Goal: Information Seeking & Learning: Learn about a topic

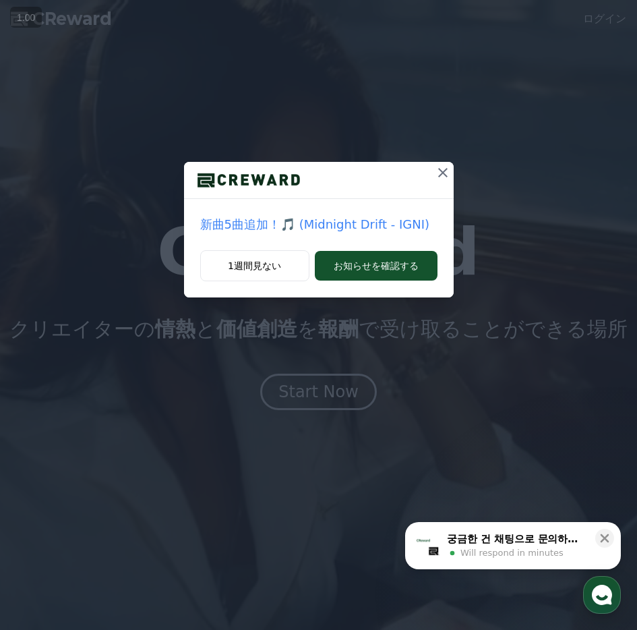
click at [445, 171] on icon at bounding box center [443, 173] width 16 height 16
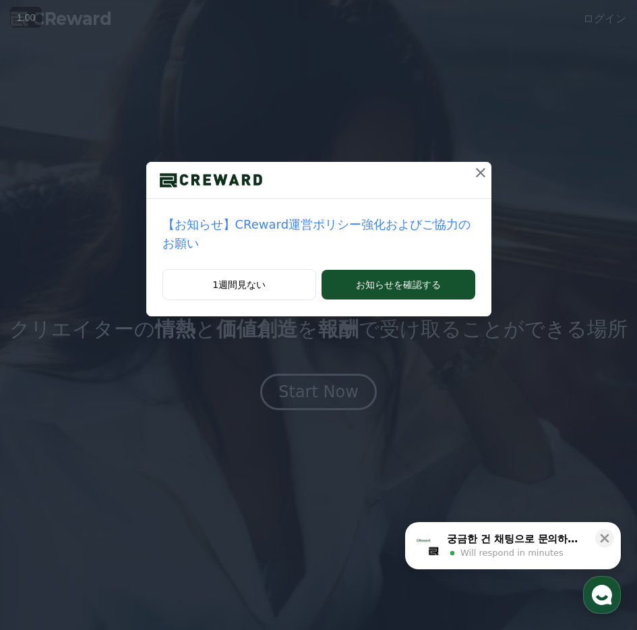
click at [475, 177] on icon at bounding box center [481, 173] width 16 height 16
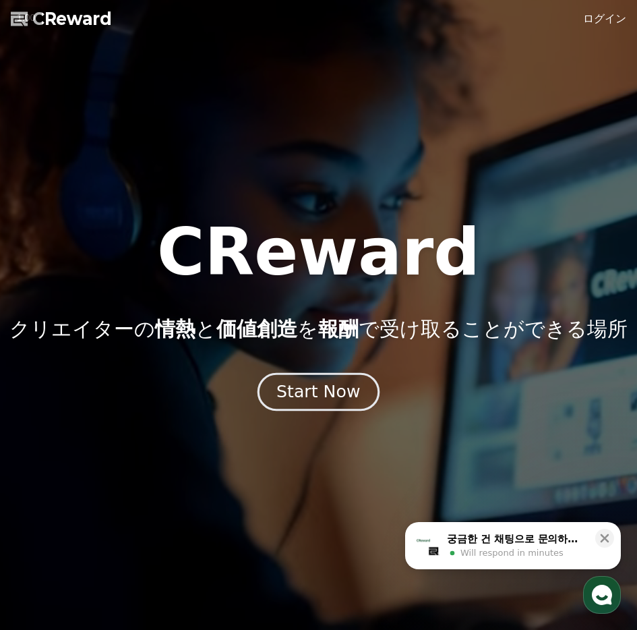
click at [327, 397] on div "Start Now" at bounding box center [318, 391] width 84 height 23
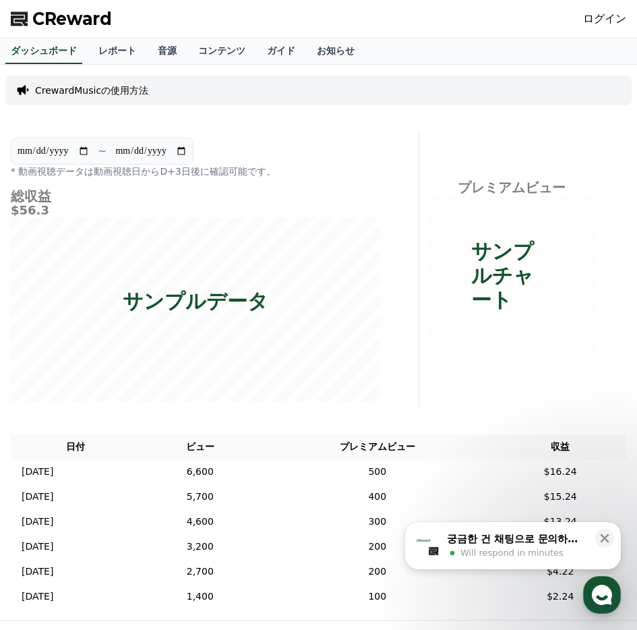
click at [624, 23] on link "ログイン" at bounding box center [604, 19] width 43 height 16
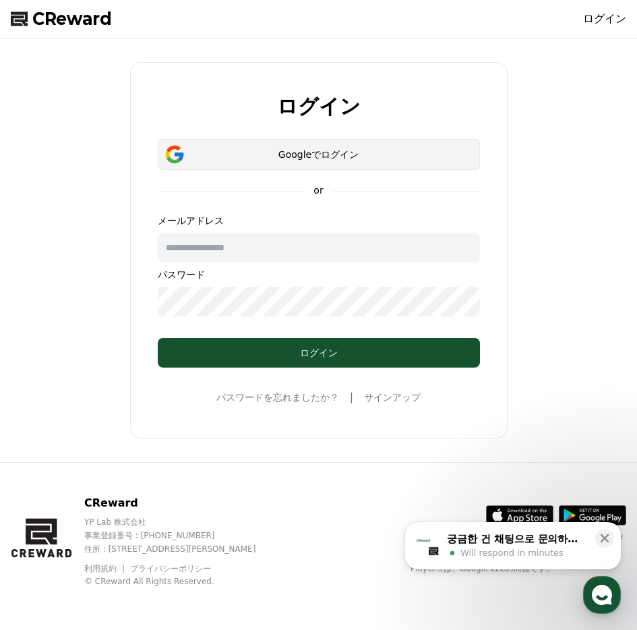
click at [372, 160] on div "Googleでログイン" at bounding box center [318, 154] width 283 height 13
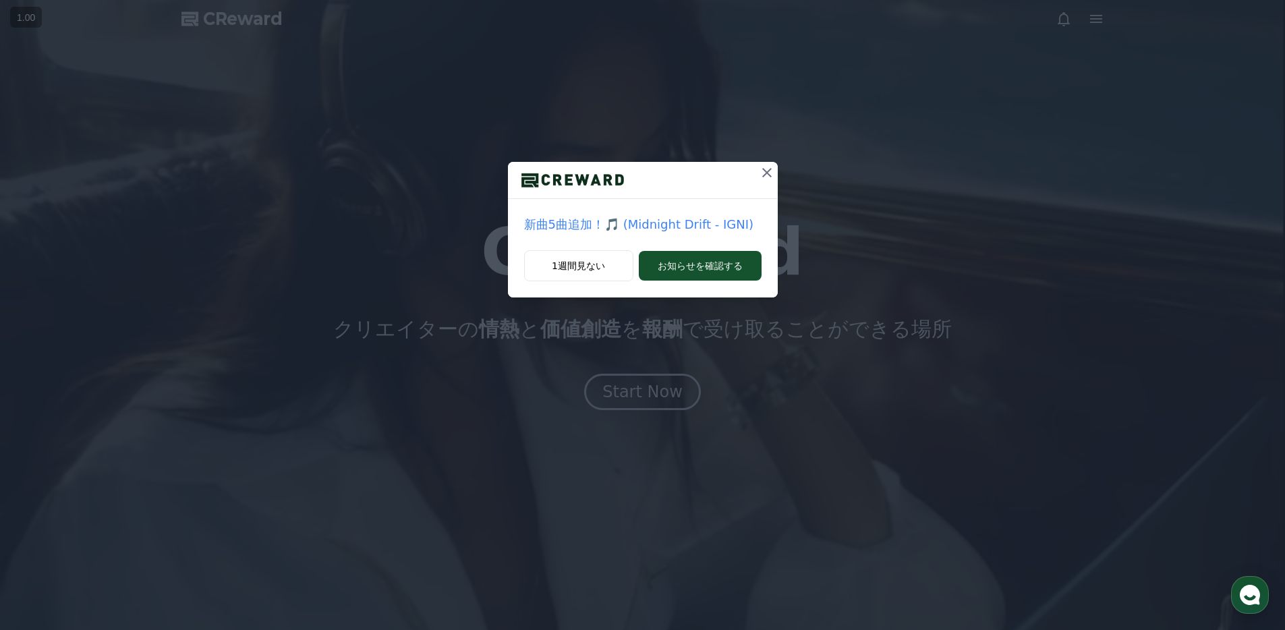
click at [767, 168] on icon at bounding box center [767, 173] width 16 height 16
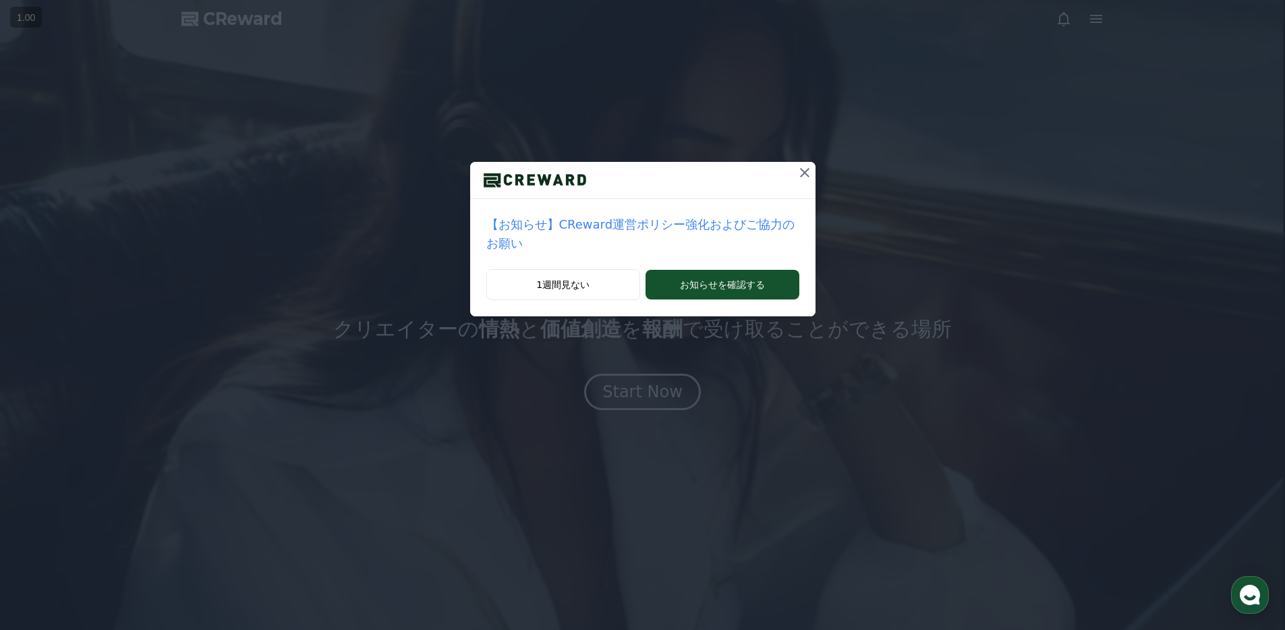
click at [806, 167] on icon at bounding box center [804, 173] width 16 height 16
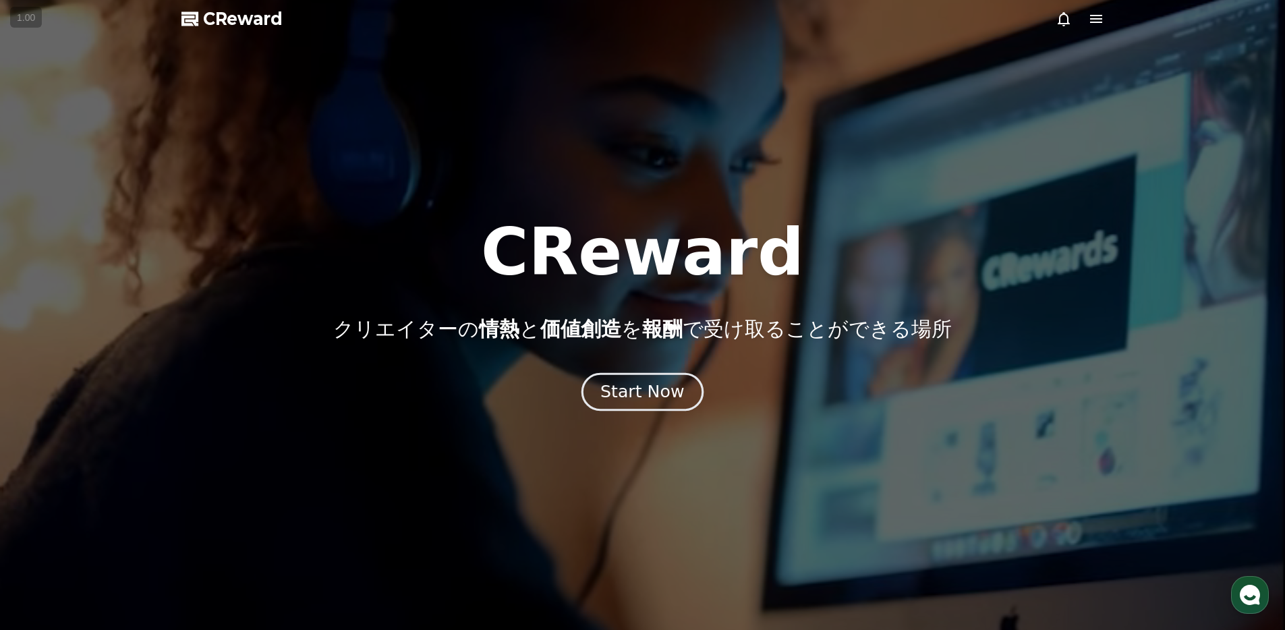
click at [669, 385] on div "Start Now" at bounding box center [642, 391] width 84 height 23
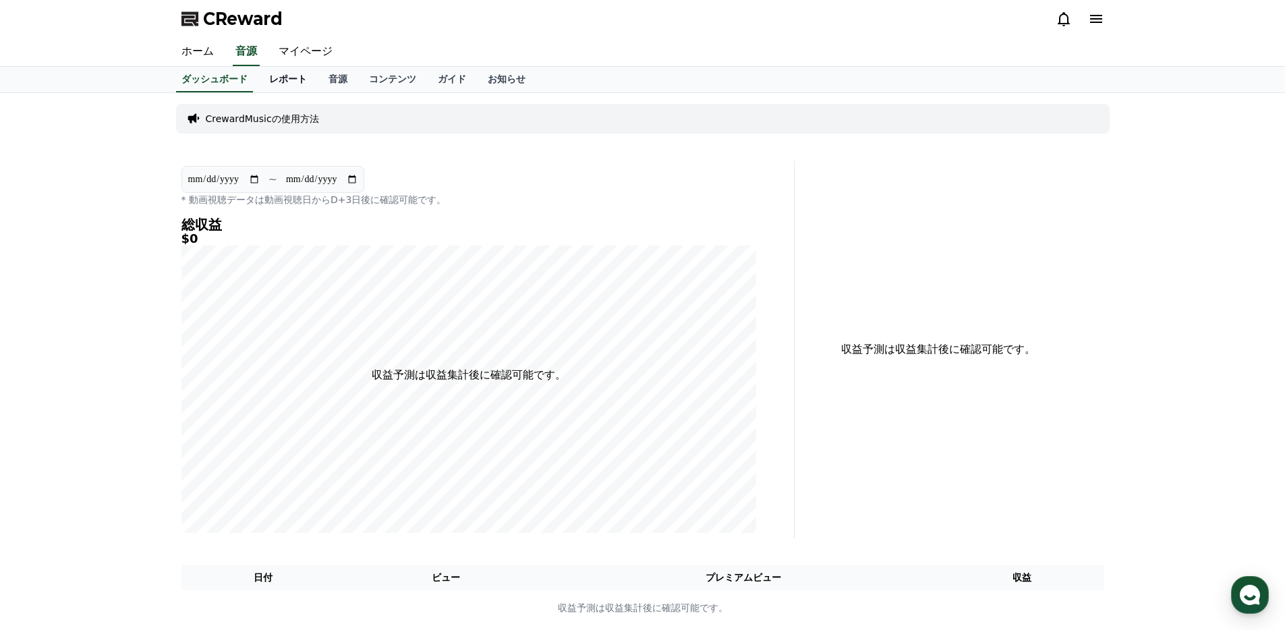
click at [281, 82] on link "レポート" at bounding box center [287, 80] width 59 height 26
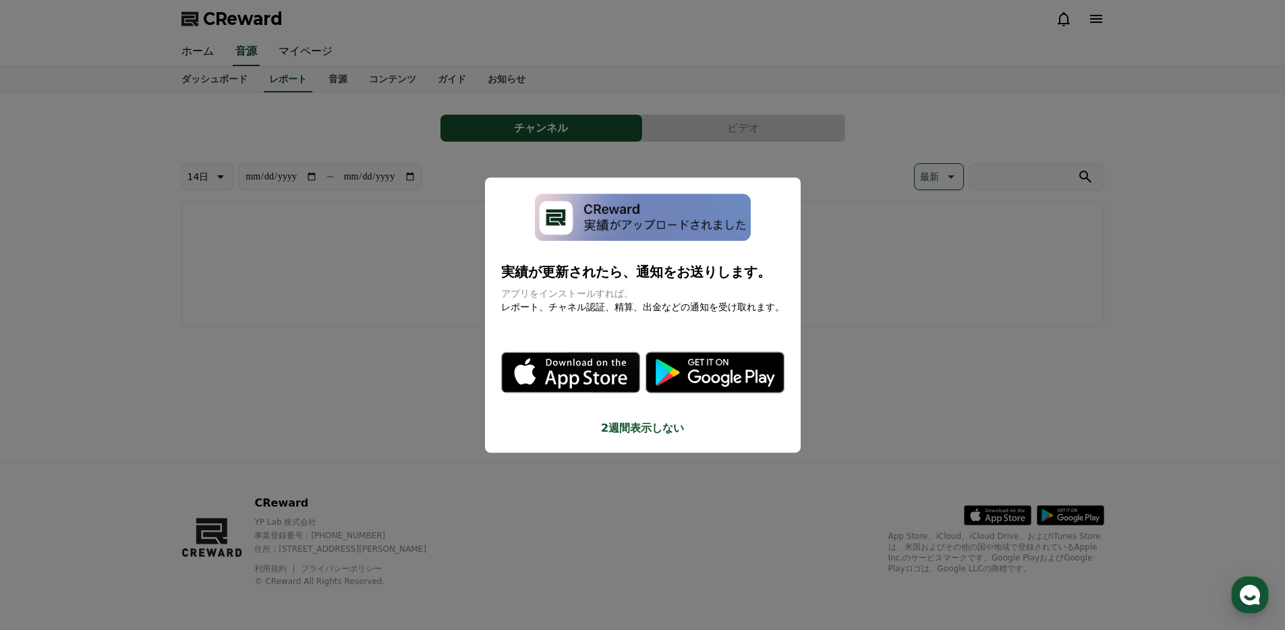
click at [519, 126] on button "close modal" at bounding box center [642, 315] width 1285 height 630
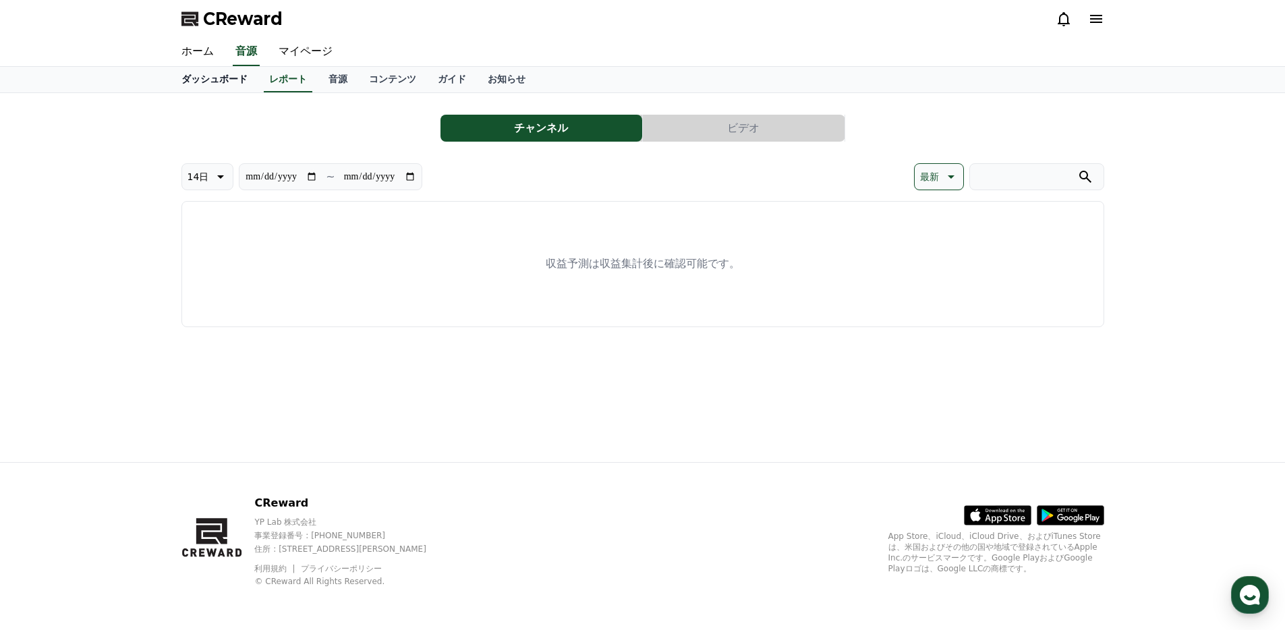
click at [202, 84] on link "ダッシュボード" at bounding box center [215, 80] width 88 height 26
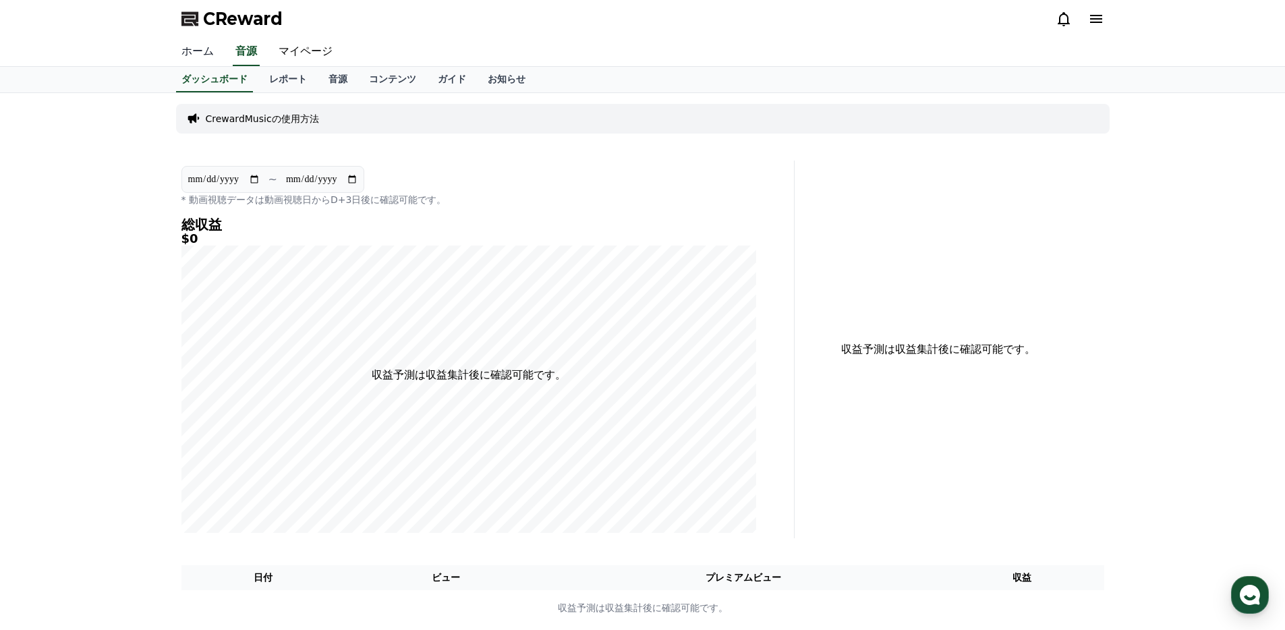
click at [202, 53] on link "ホーム" at bounding box center [198, 52] width 54 height 28
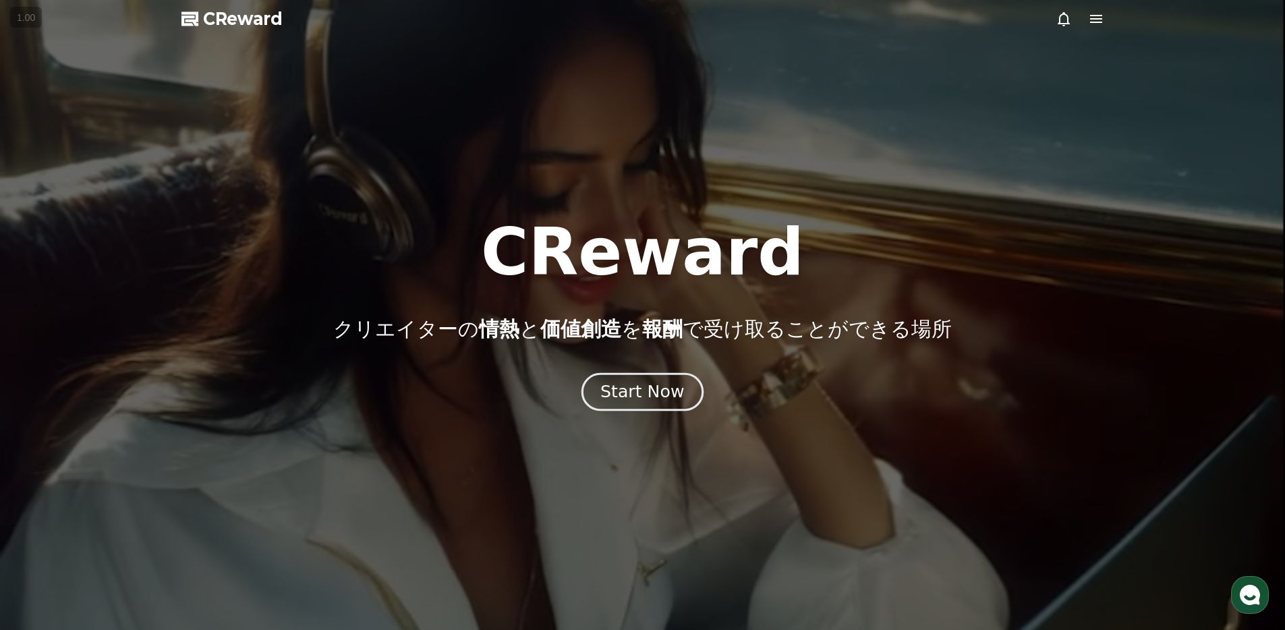
click at [645, 396] on div "Start Now" at bounding box center [642, 391] width 84 height 23
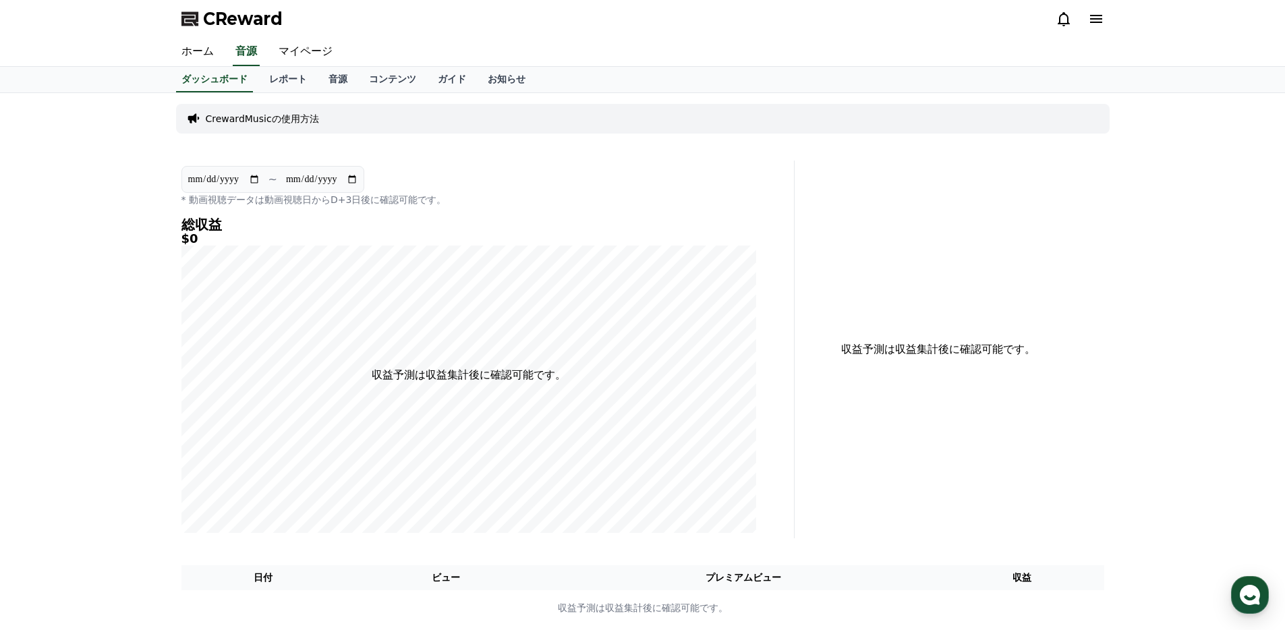
click at [339, 113] on div "CrewardMusicの使用方法" at bounding box center [642, 119] width 933 height 30
click at [304, 122] on p "CrewardMusicの使用方法" at bounding box center [262, 118] width 113 height 13
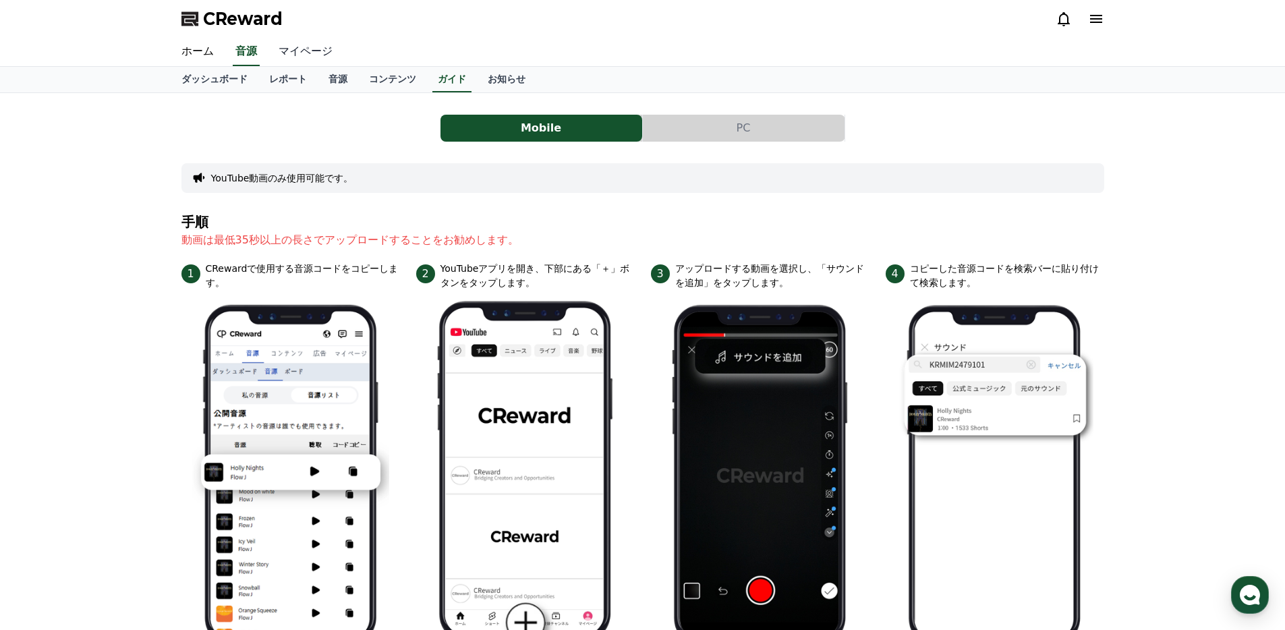
click at [333, 63] on link "マイページ" at bounding box center [306, 52] width 76 height 28
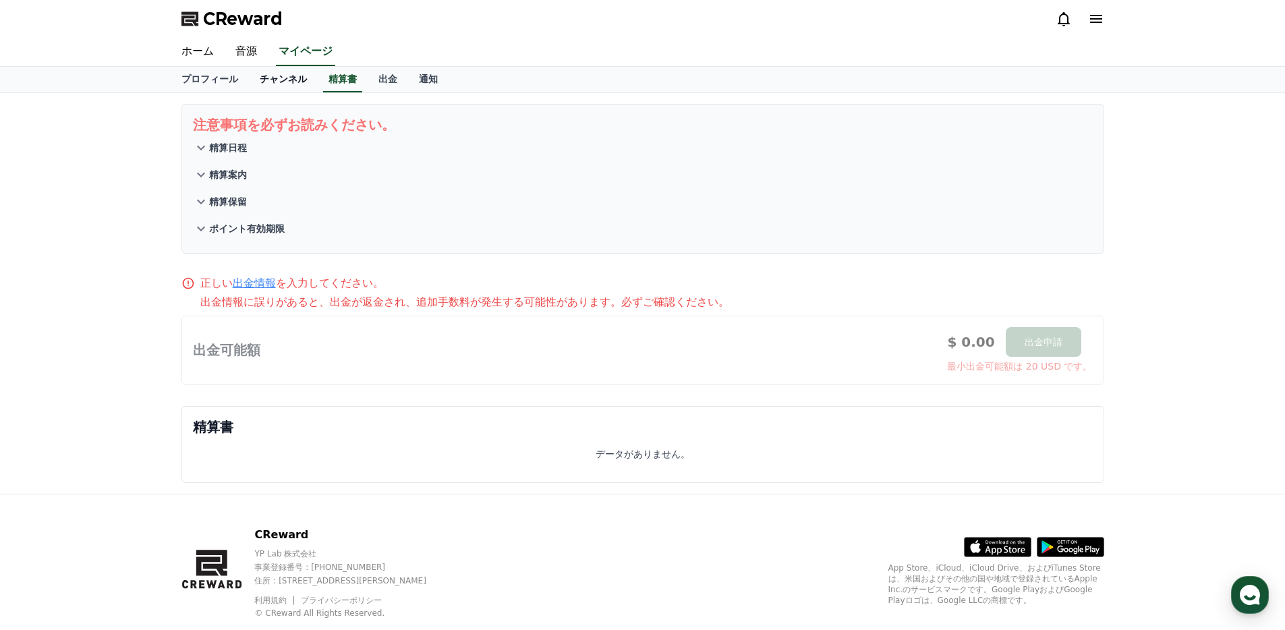
click at [292, 77] on link "チャンネル" at bounding box center [283, 80] width 69 height 26
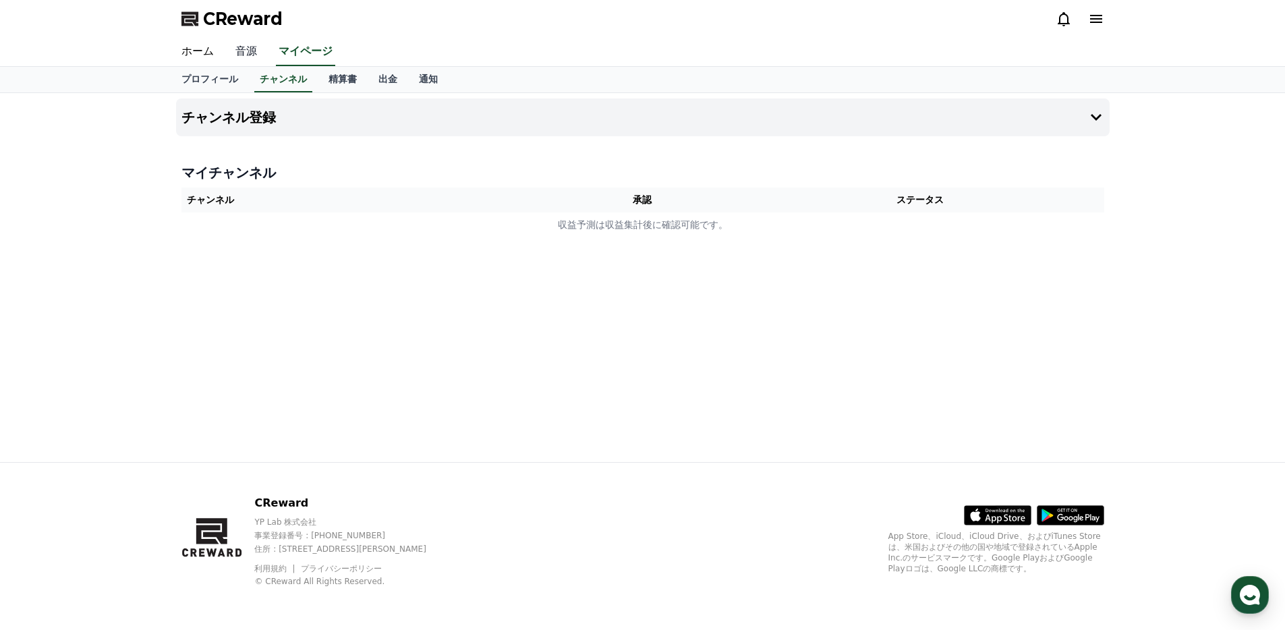
click at [251, 52] on link "音源" at bounding box center [246, 52] width 43 height 28
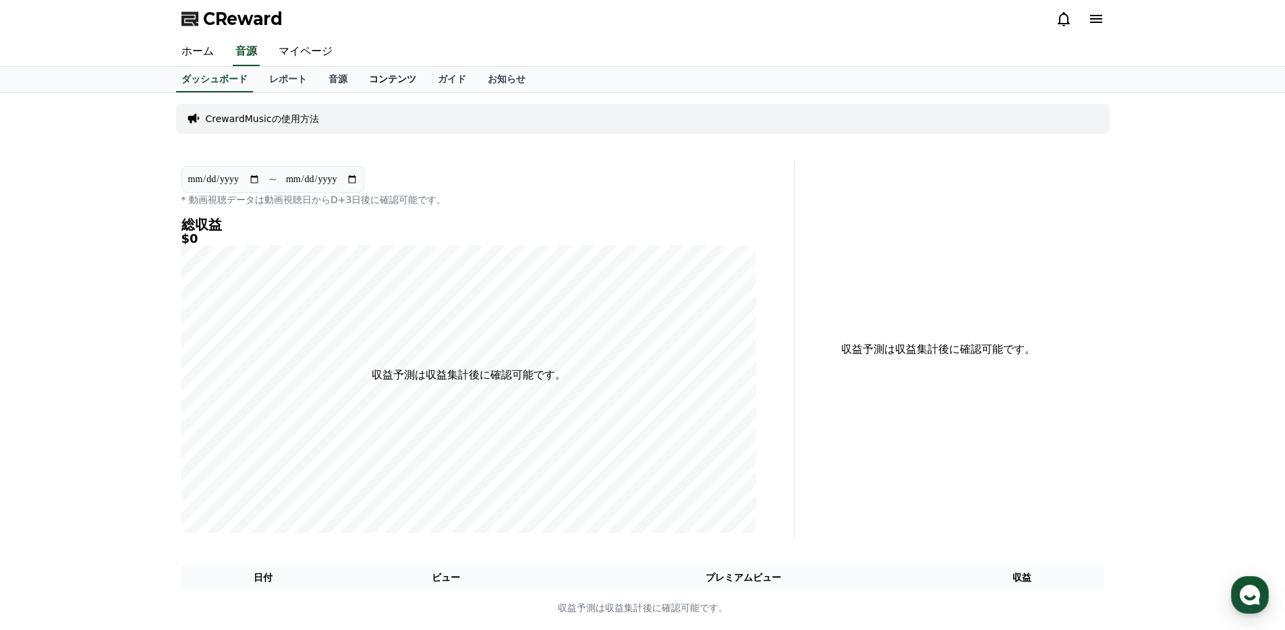
click at [401, 85] on link "コンテンツ" at bounding box center [392, 80] width 69 height 26
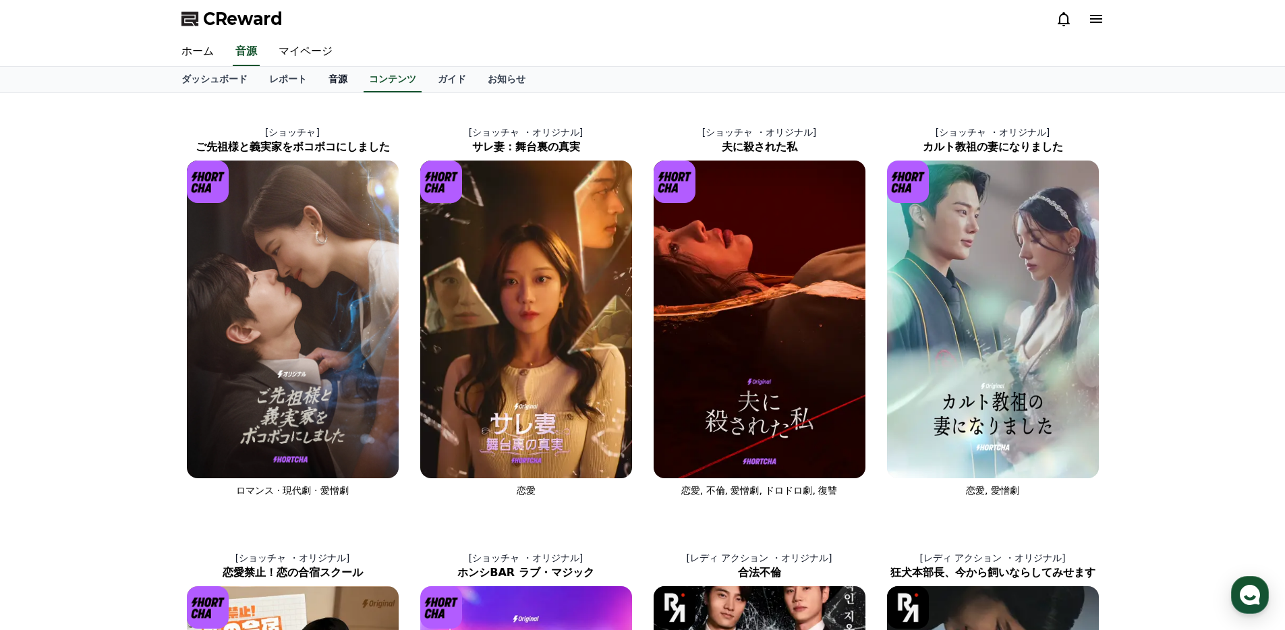
click at [343, 78] on link "音源" at bounding box center [338, 80] width 40 height 26
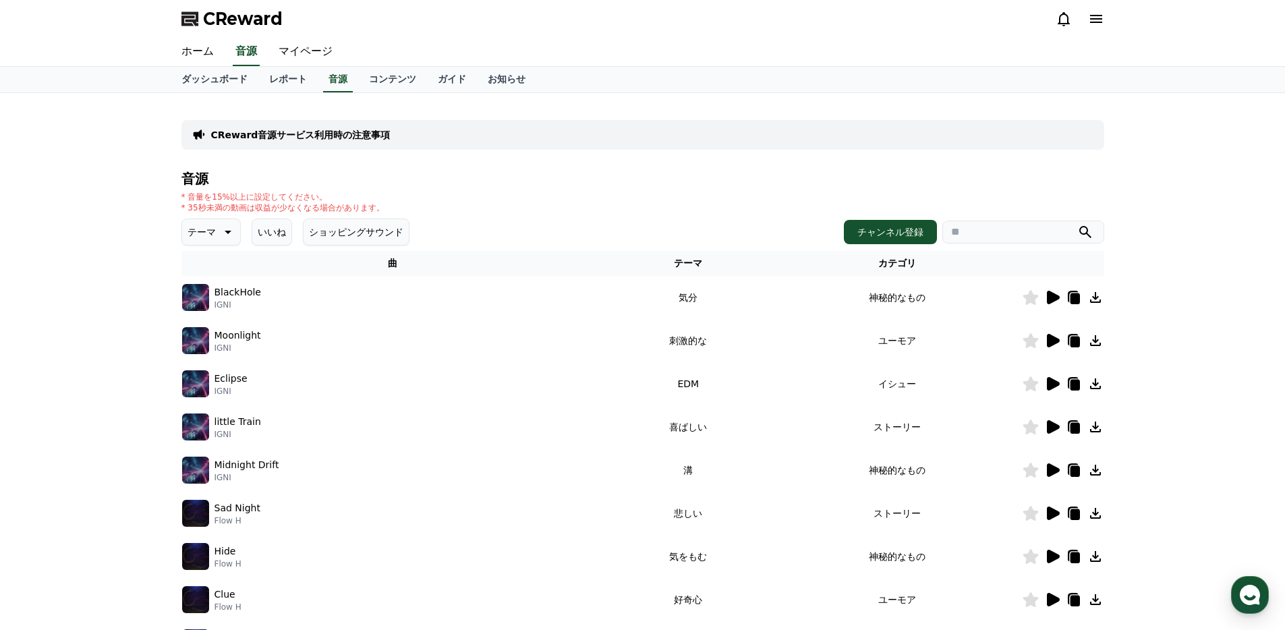
click at [1027, 233] on input "search" at bounding box center [1023, 232] width 162 height 23
type input "**********"
click at [1077, 224] on button "submit" at bounding box center [1085, 232] width 16 height 16
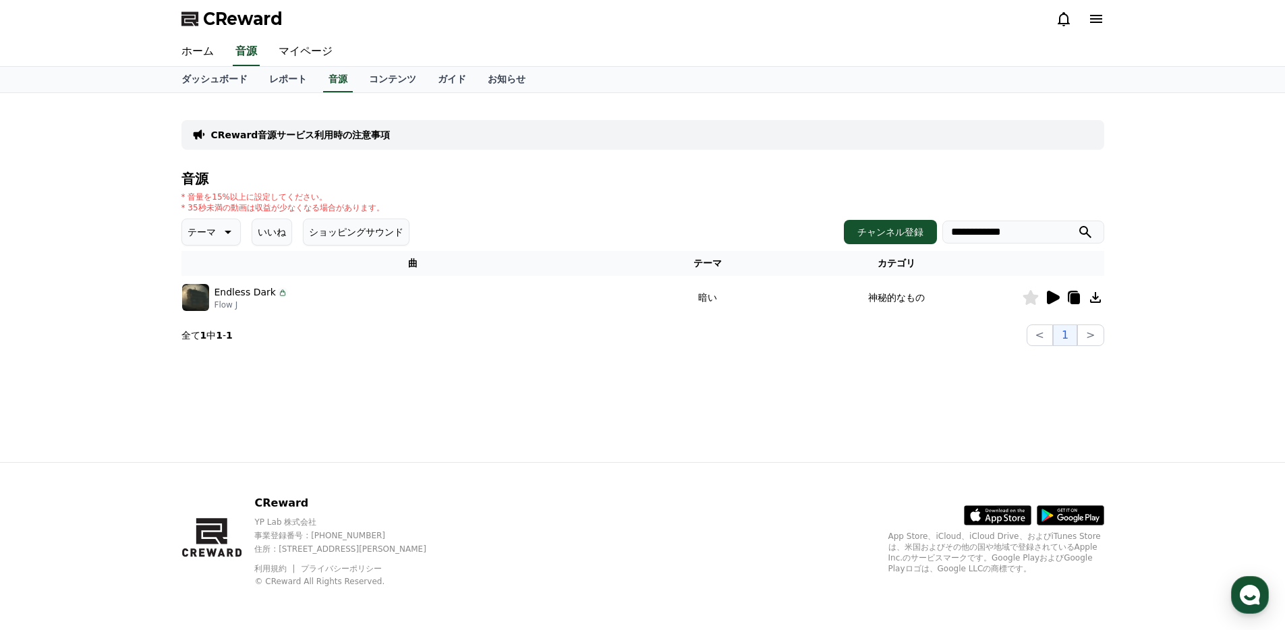
click at [1043, 233] on input "**********" at bounding box center [1023, 232] width 162 height 23
drag, startPoint x: 545, startPoint y: 374, endPoint x: 484, endPoint y: 353, distance: 64.4
click at [545, 374] on div "CReward音源サービス利用時の注意事項 音源 * 音量を15%以上に設定してください。 * 35秒未満の動画は収益が少なくなる場合があります。 テーマ い…" at bounding box center [643, 277] width 944 height 369
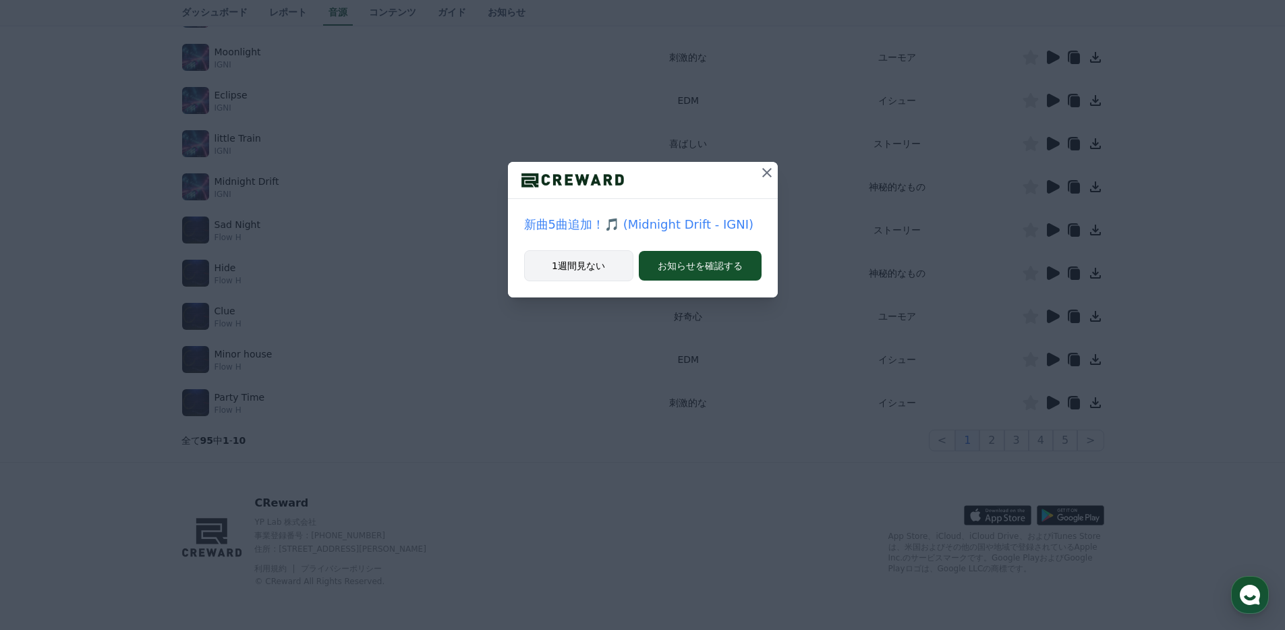
click at [598, 259] on button "1週間見ない" at bounding box center [578, 265] width 109 height 31
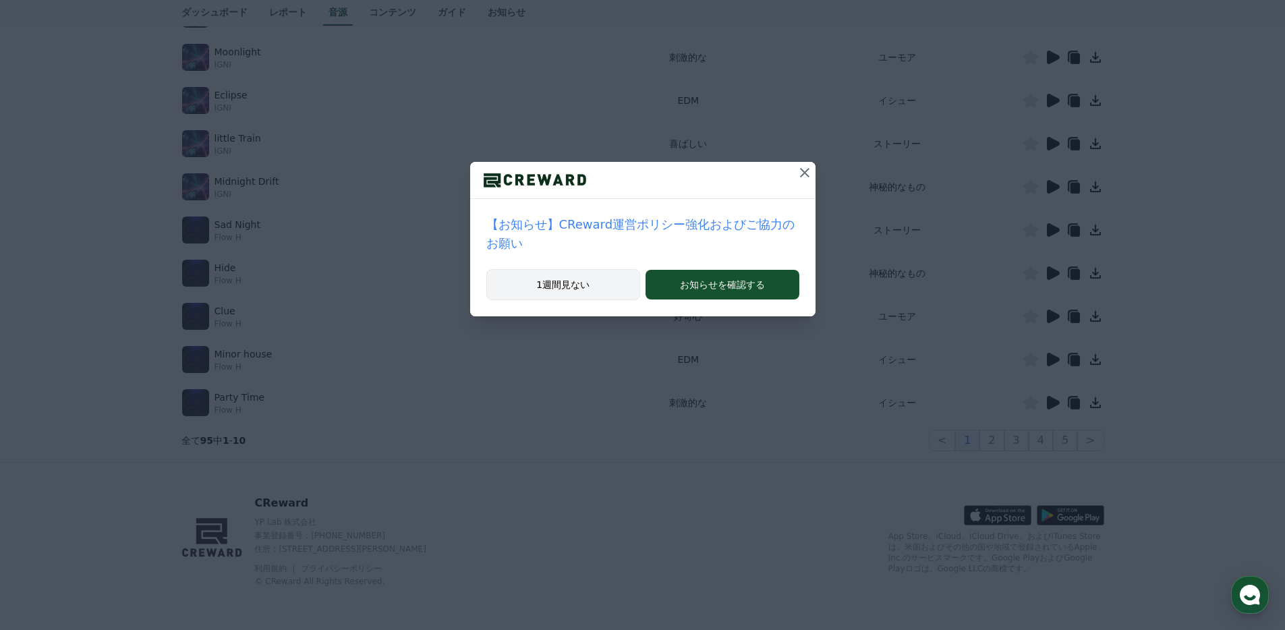
click at [593, 279] on button "1週間見ない" at bounding box center [563, 284] width 154 height 31
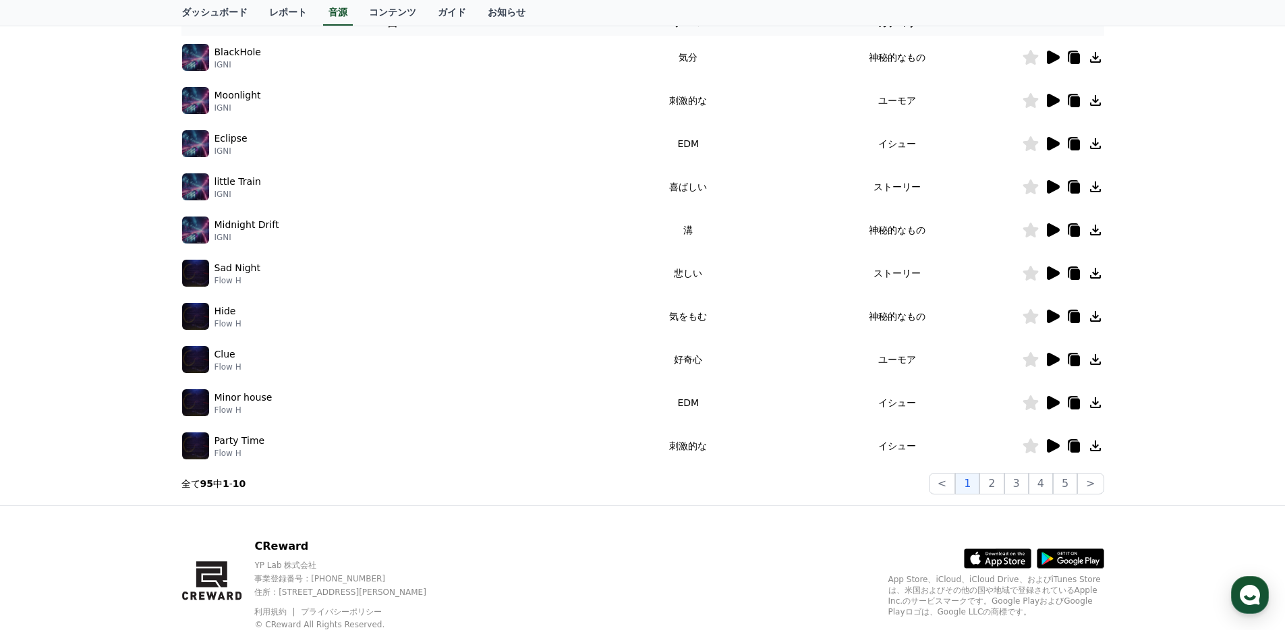
scroll to position [283, 0]
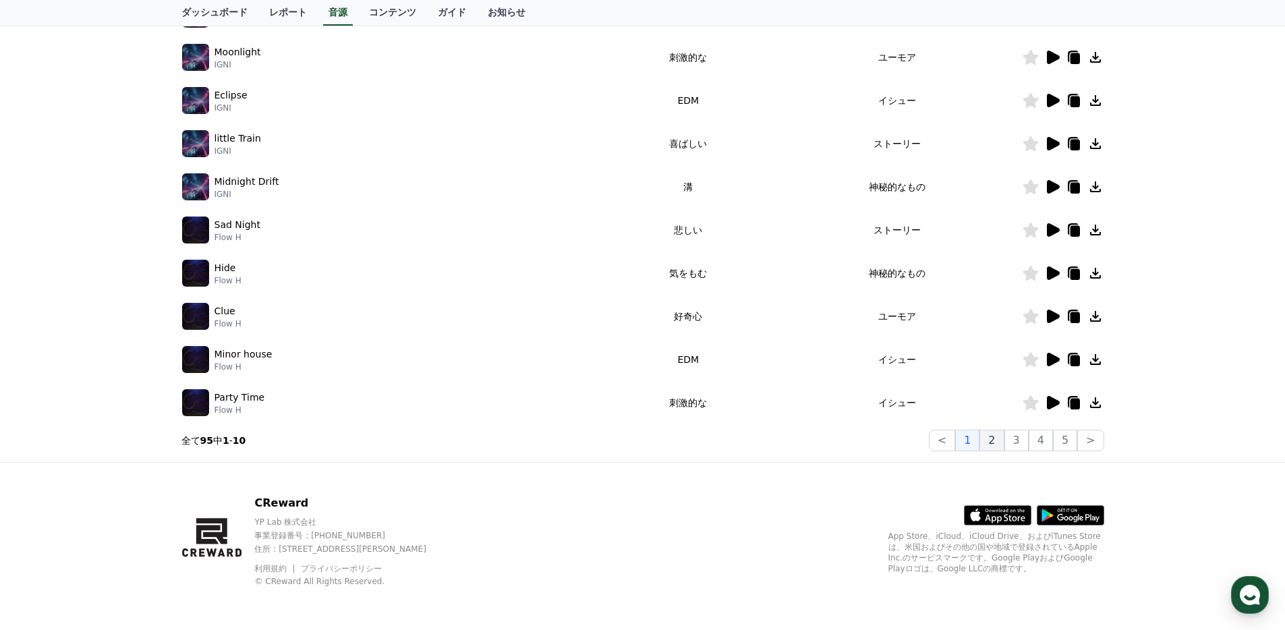
click at [997, 438] on button "2" at bounding box center [991, 441] width 24 height 22
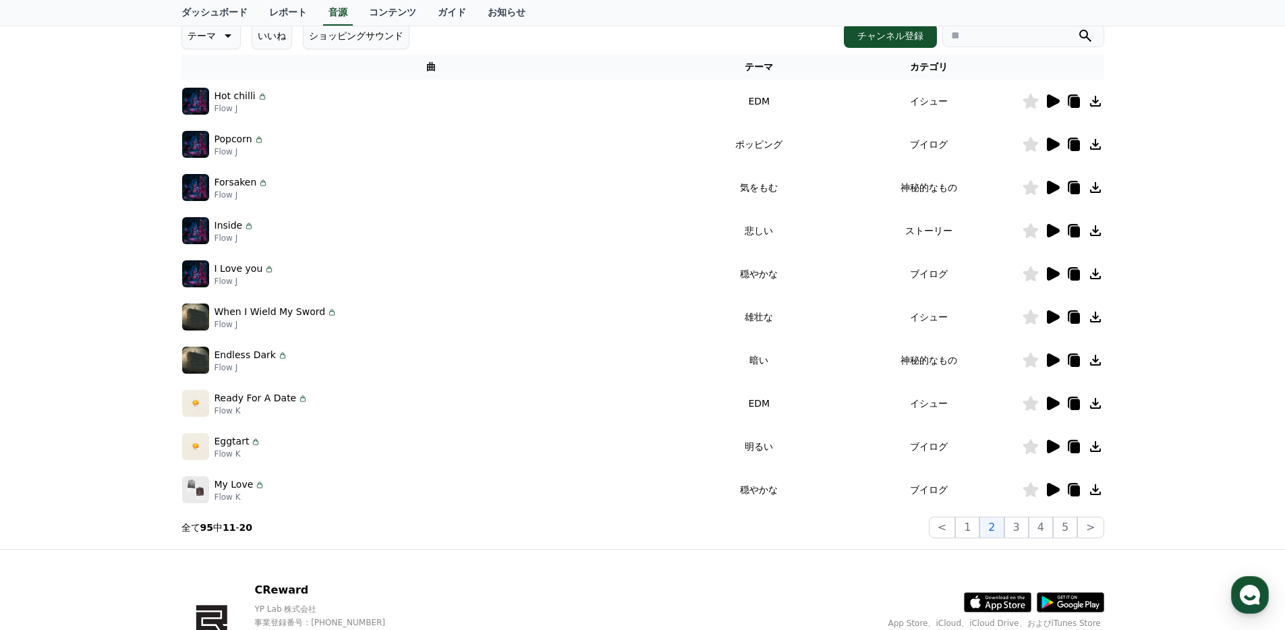
scroll to position [196, 0]
click at [300, 16] on link "レポート" at bounding box center [287, 13] width 59 height 26
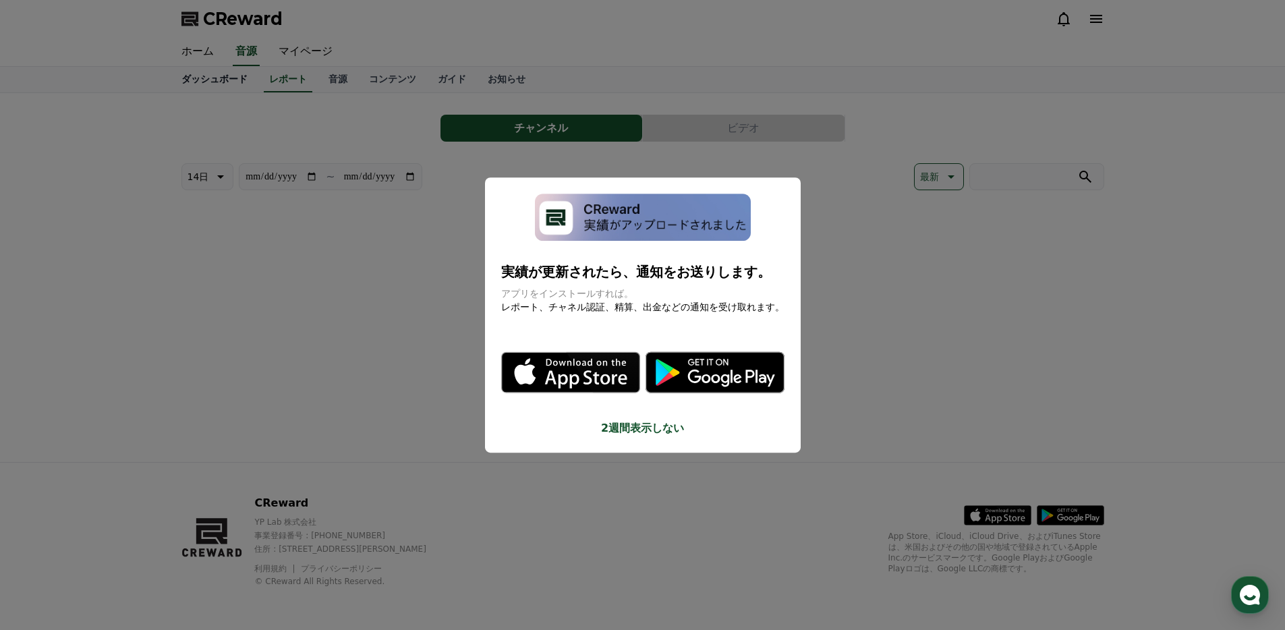
click at [243, 11] on button "close modal" at bounding box center [642, 315] width 1285 height 630
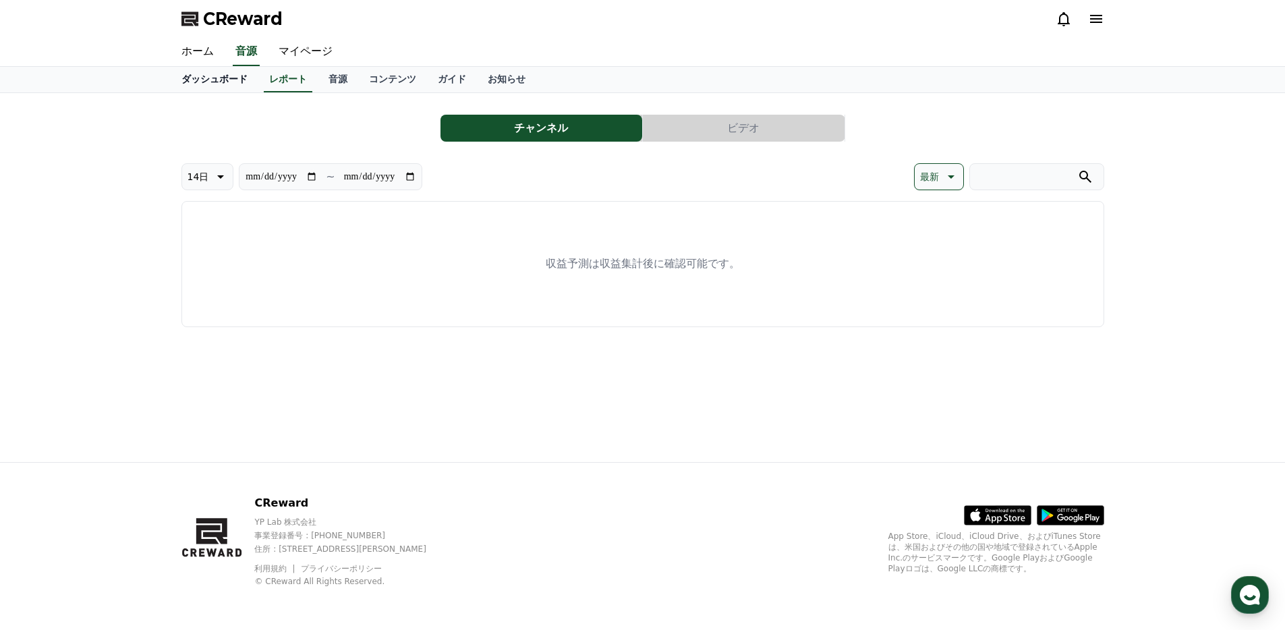
click at [213, 83] on link "ダッシュボード" at bounding box center [215, 80] width 88 height 26
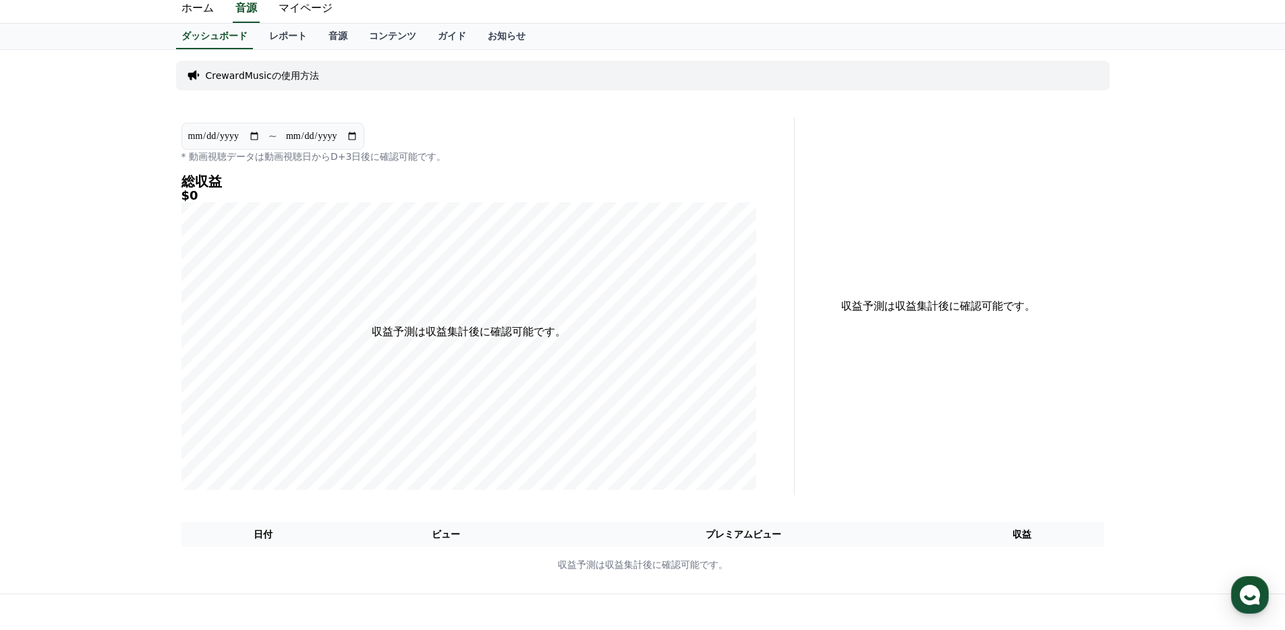
scroll to position [6, 0]
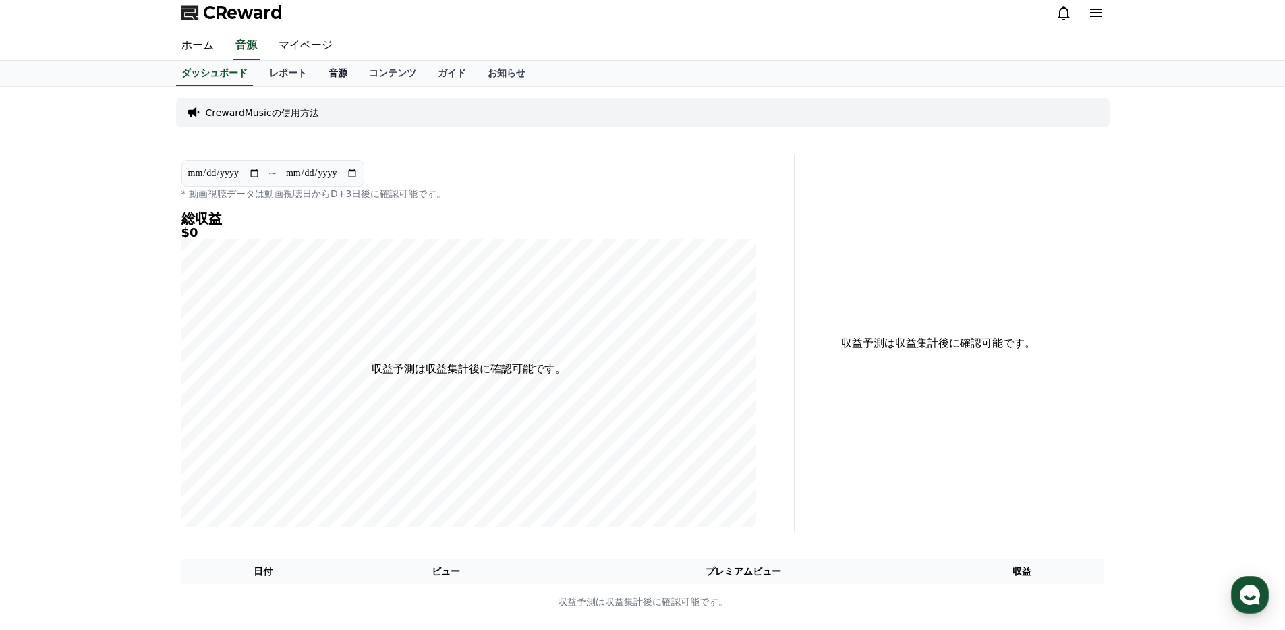
click at [344, 79] on link "音源" at bounding box center [338, 74] width 40 height 26
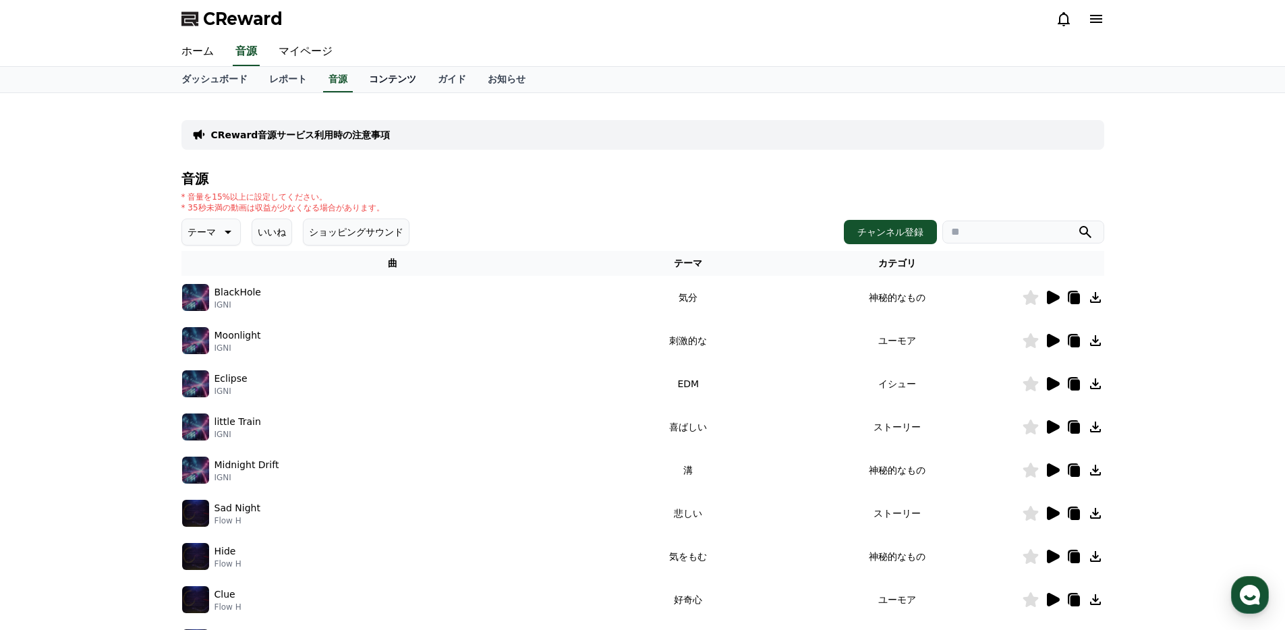
click at [382, 74] on link "コンテンツ" at bounding box center [392, 80] width 69 height 26
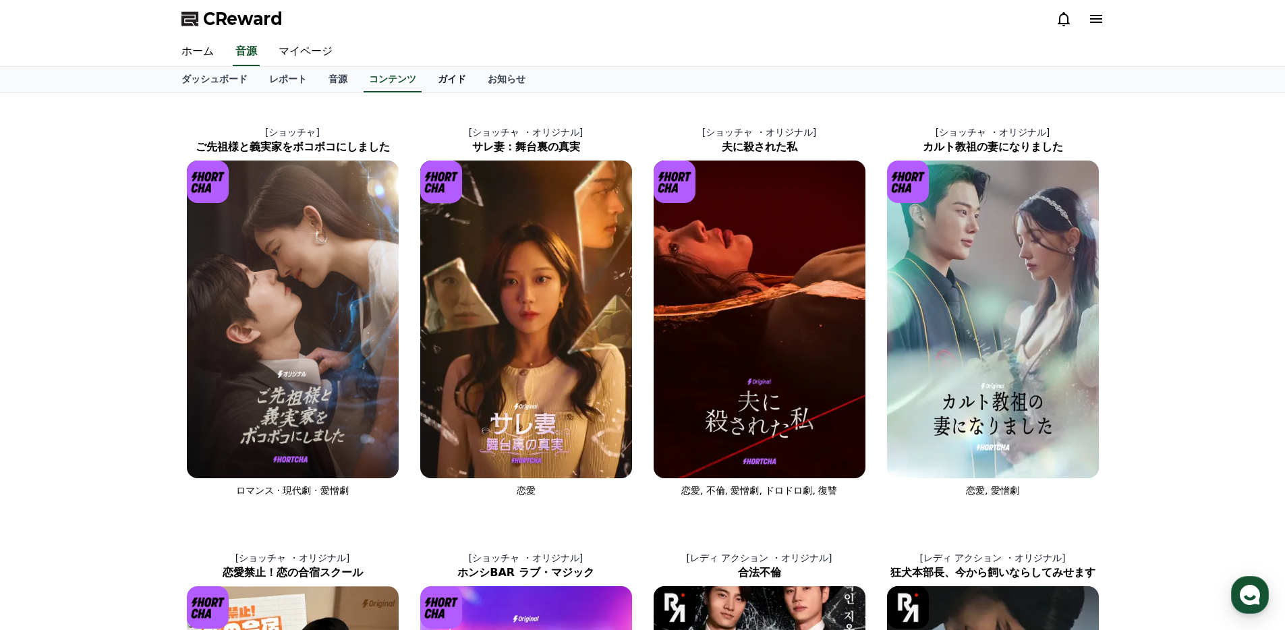
click at [448, 76] on link "ガイド" at bounding box center [452, 80] width 50 height 26
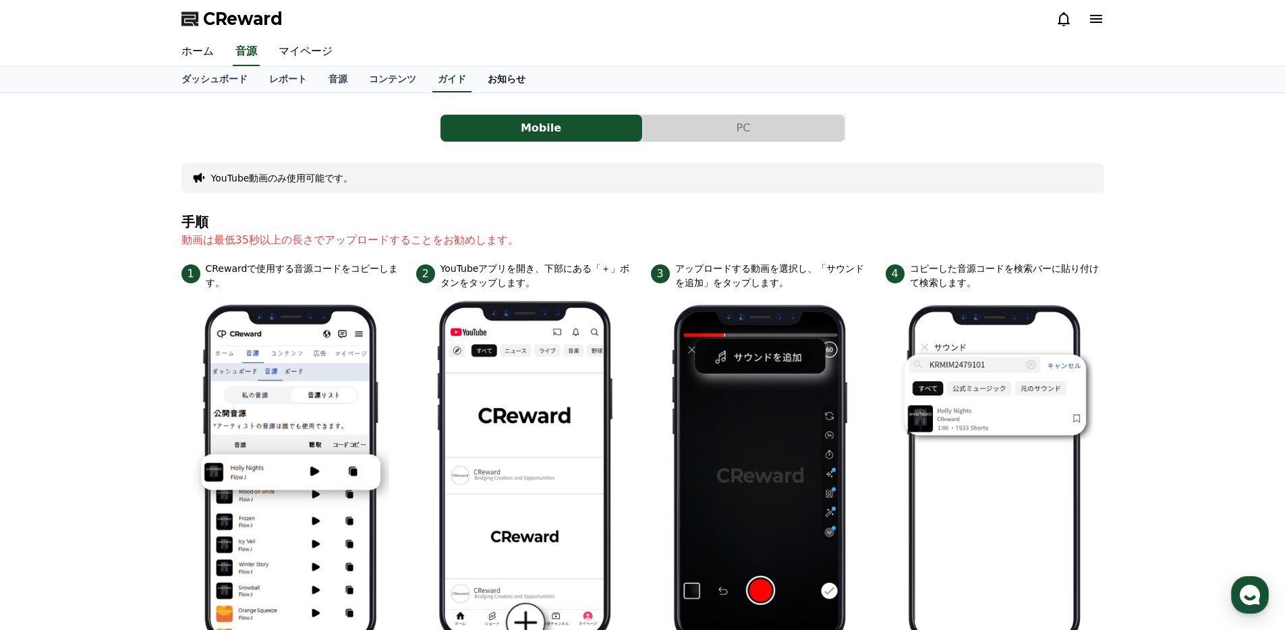
click at [487, 76] on link "お知らせ" at bounding box center [506, 80] width 59 height 26
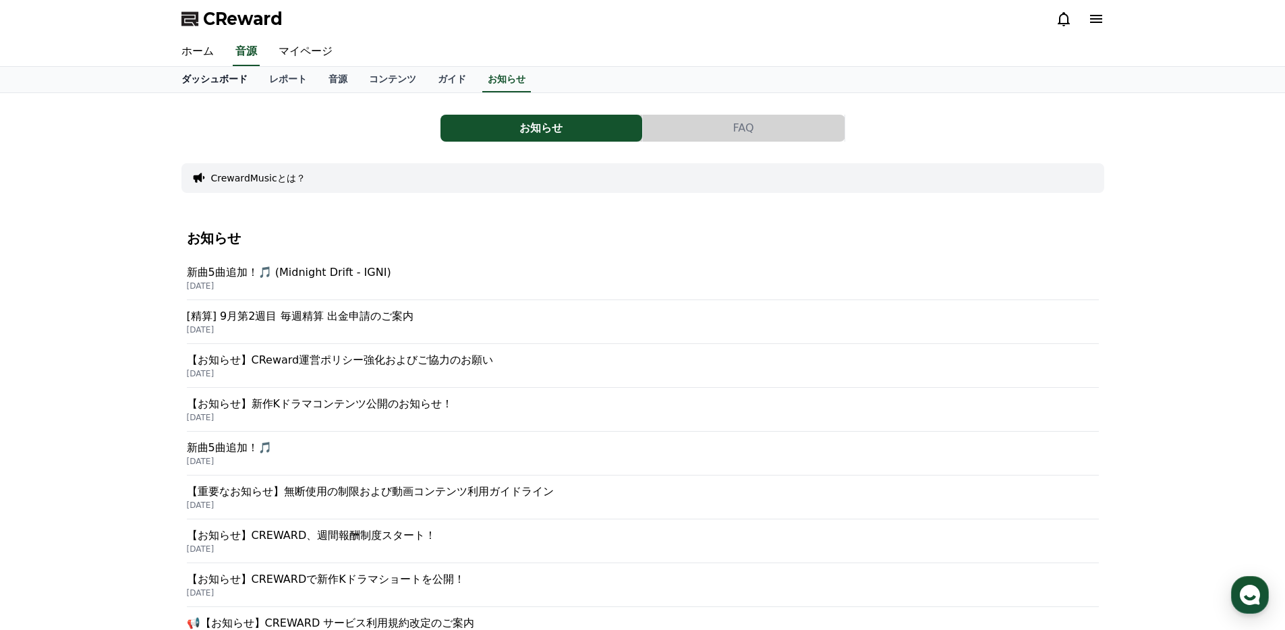
click at [233, 77] on link "ダッシュボード" at bounding box center [215, 80] width 88 height 26
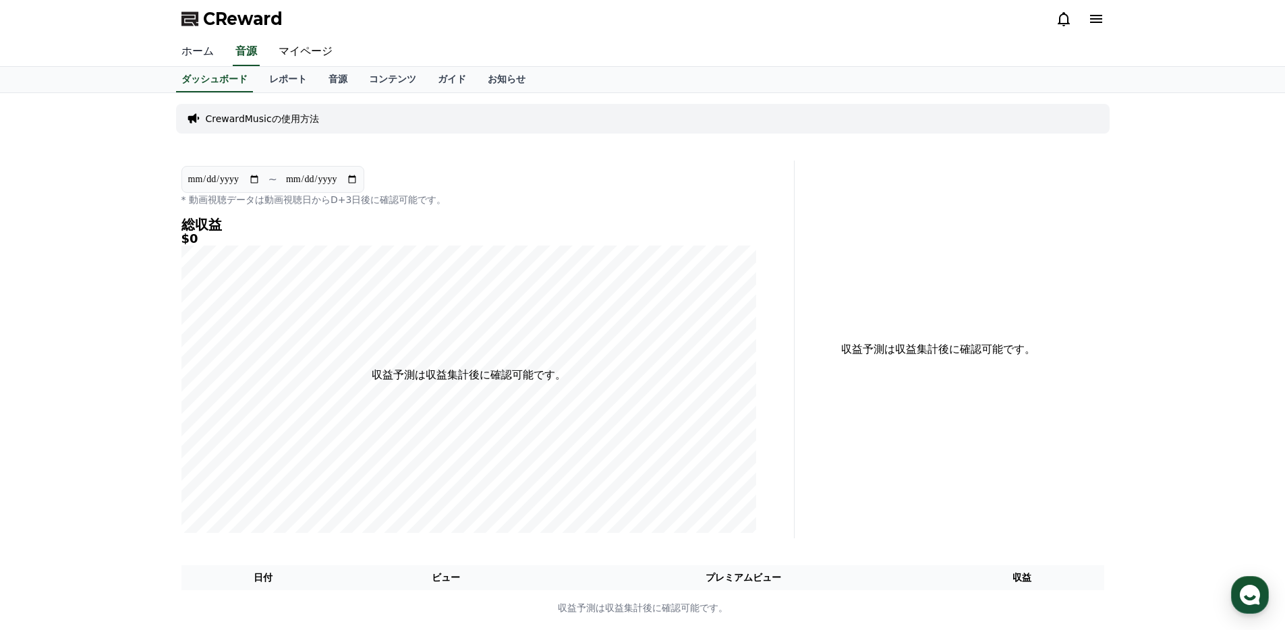
click at [216, 57] on link "ホーム" at bounding box center [198, 52] width 54 height 28
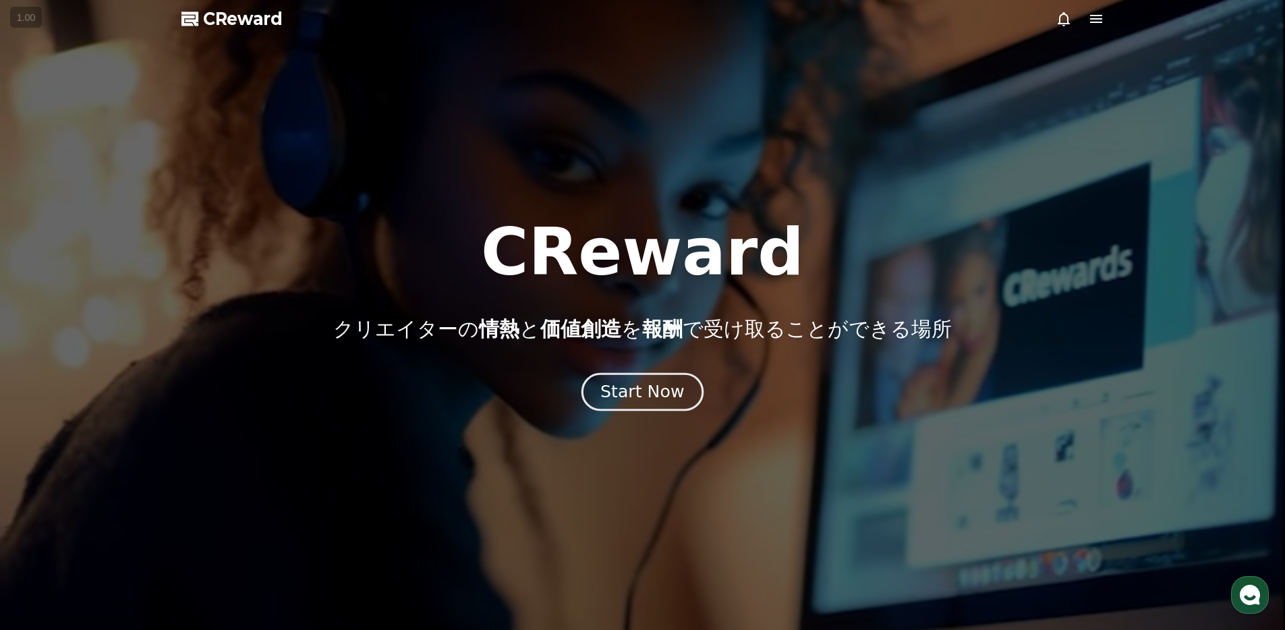
click at [628, 391] on div "Start Now" at bounding box center [642, 391] width 84 height 23
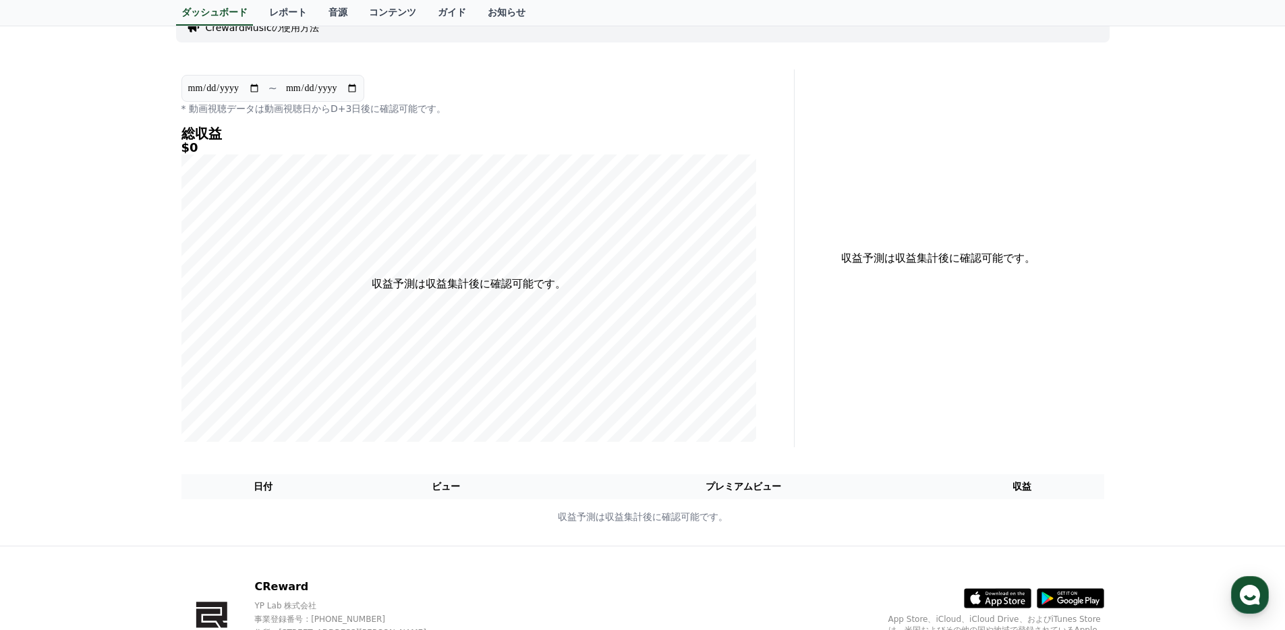
scroll to position [175, 0]
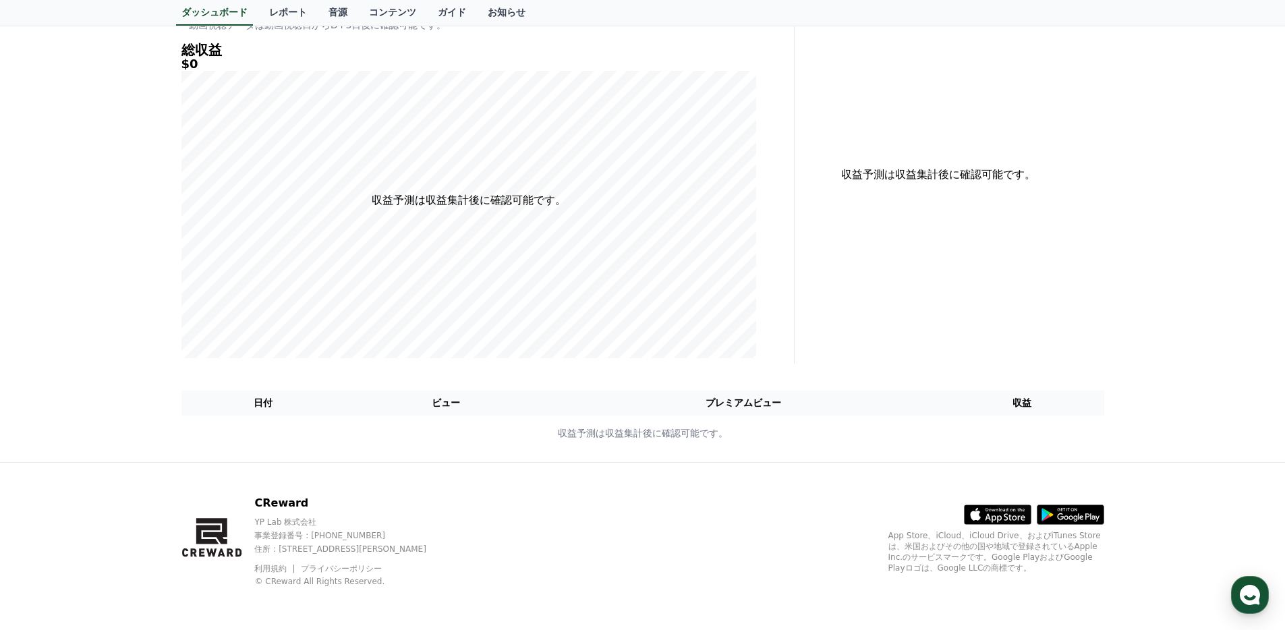
click at [714, 407] on th "プレミアムビュー" at bounding box center [743, 402] width 393 height 25
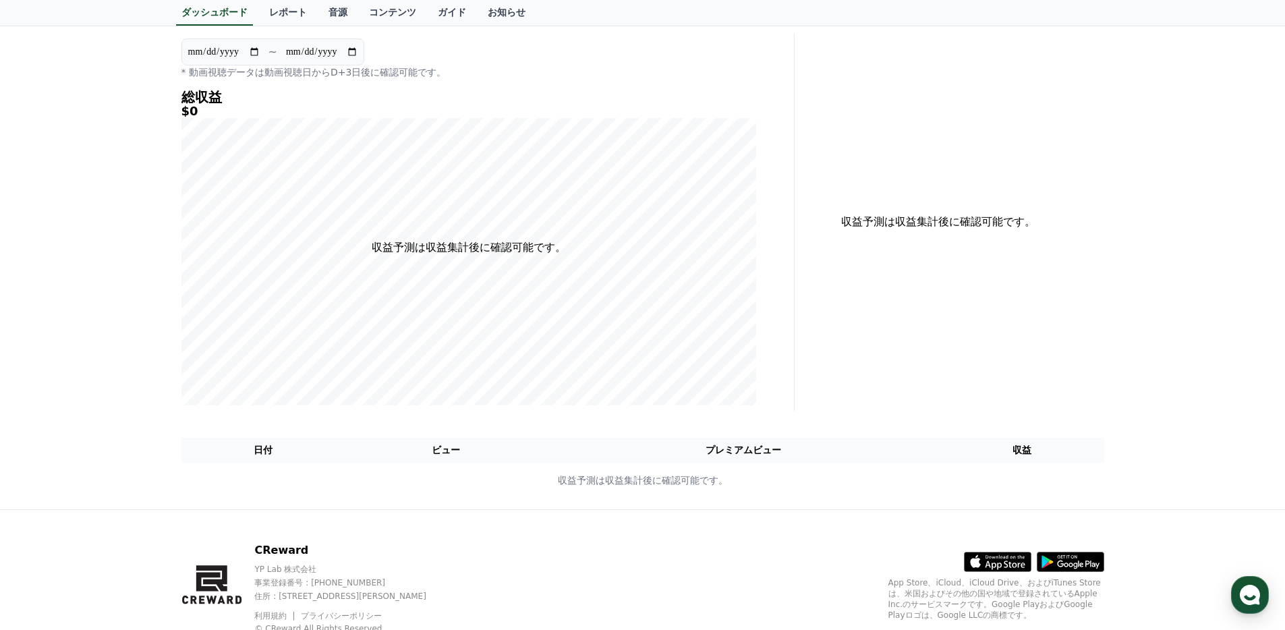
scroll to position [0, 0]
